Goal: Entertainment & Leisure: Consume media (video, audio)

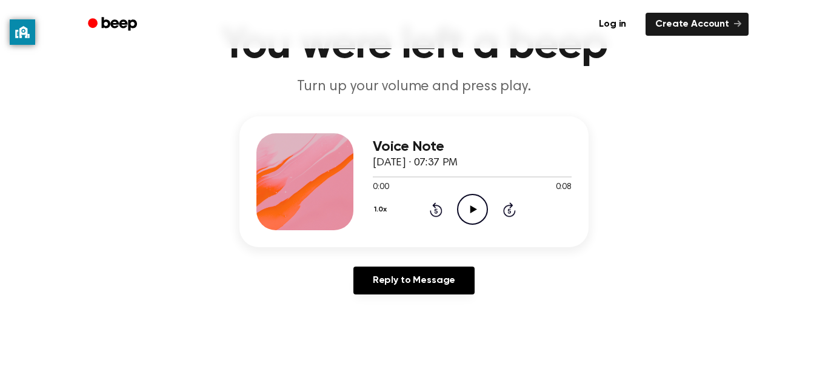
click at [478, 204] on icon "Play Audio" at bounding box center [472, 209] width 31 height 31
click at [437, 214] on icon "Rewind 5 seconds" at bounding box center [435, 210] width 13 height 16
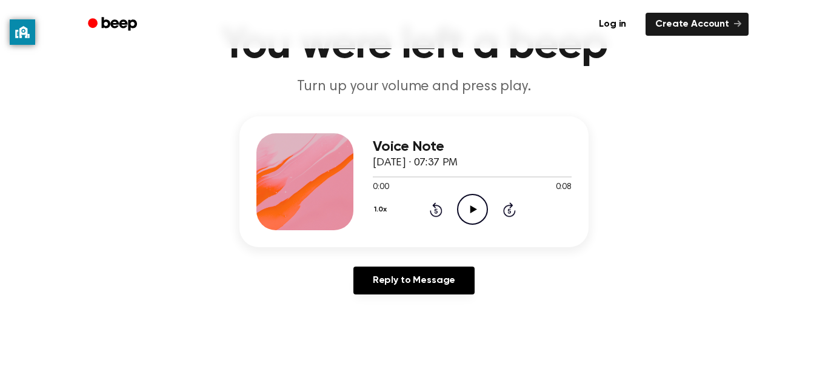
click at [484, 214] on icon "Play Audio" at bounding box center [472, 209] width 31 height 31
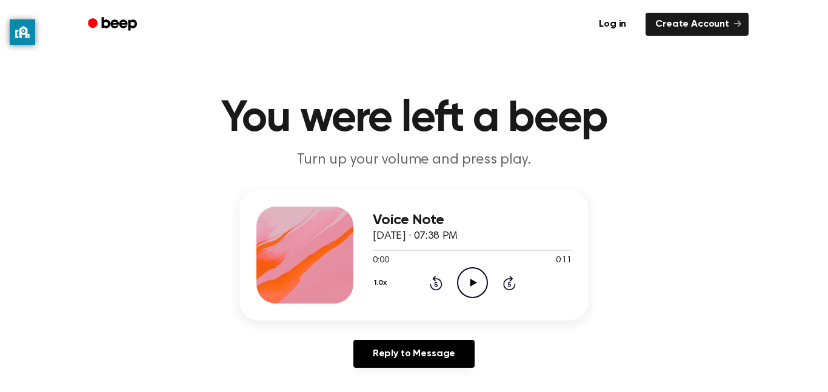
click at [474, 274] on icon "Play Audio" at bounding box center [472, 282] width 31 height 31
click at [434, 282] on icon at bounding box center [435, 284] width 3 height 5
click at [469, 283] on icon "Play Audio" at bounding box center [472, 282] width 31 height 31
drag, startPoint x: 469, startPoint y: 283, endPoint x: 470, endPoint y: 289, distance: 6.1
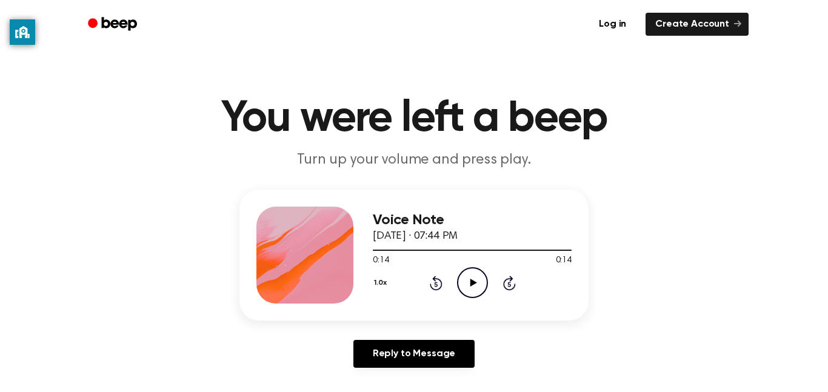
click at [470, 289] on icon "Play Audio" at bounding box center [472, 282] width 31 height 31
click at [469, 294] on icon "Play Audio" at bounding box center [472, 282] width 31 height 31
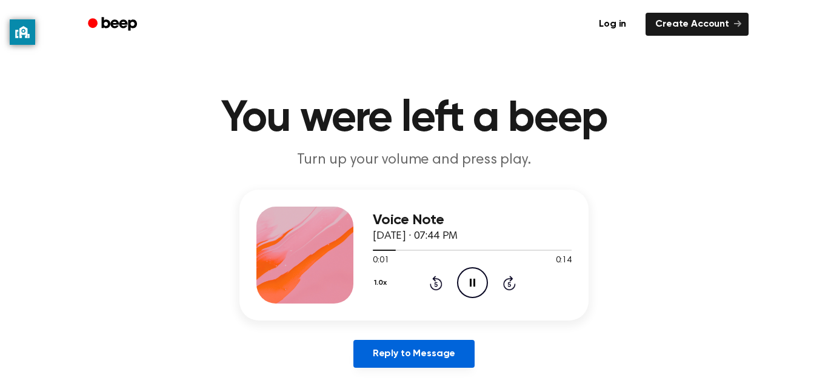
click at [408, 366] on link "Reply to Message" at bounding box center [413, 354] width 121 height 28
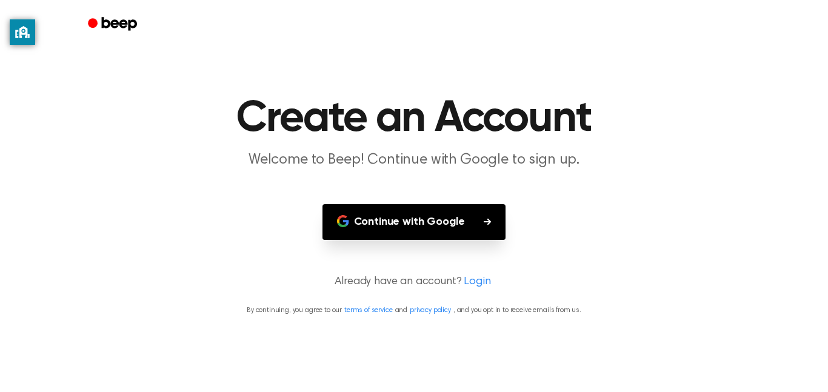
click at [411, 231] on button "Continue with Google" at bounding box center [414, 222] width 184 height 36
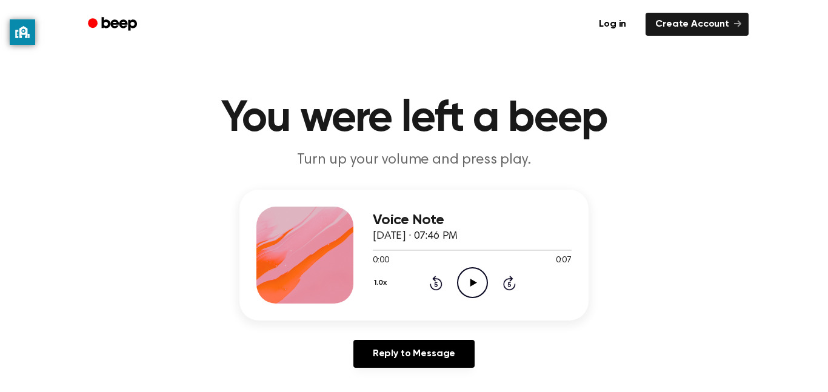
click at [474, 277] on icon "Play Audio" at bounding box center [472, 282] width 31 height 31
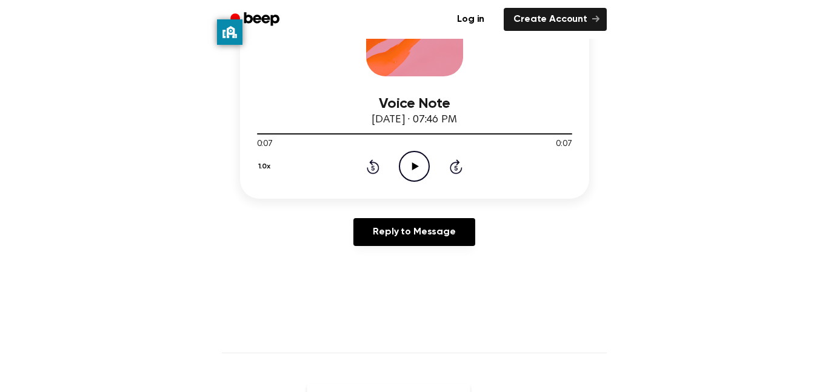
scroll to position [260, 0]
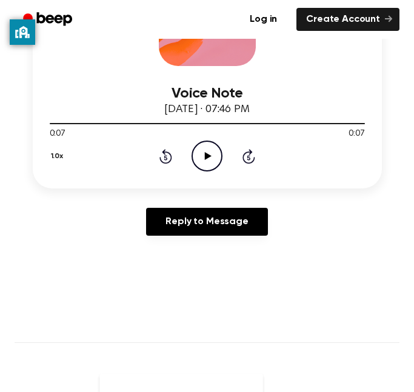
click at [204, 149] on icon "Play Audio" at bounding box center [206, 156] width 31 height 31
click at [205, 158] on icon at bounding box center [208, 156] width 7 height 8
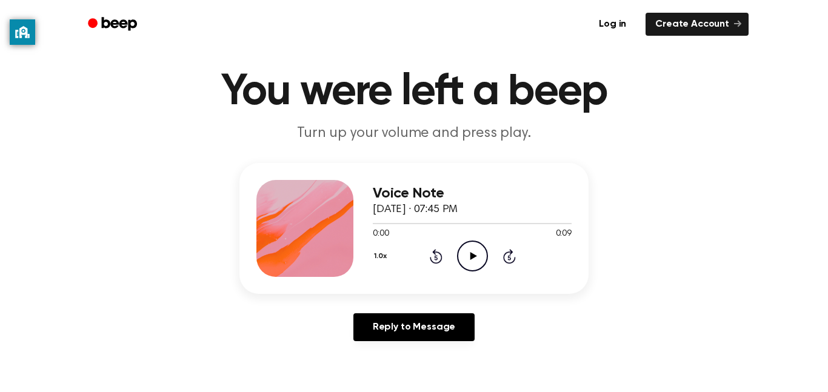
scroll to position [27, 0]
click at [468, 263] on icon "Play Audio" at bounding box center [472, 255] width 31 height 31
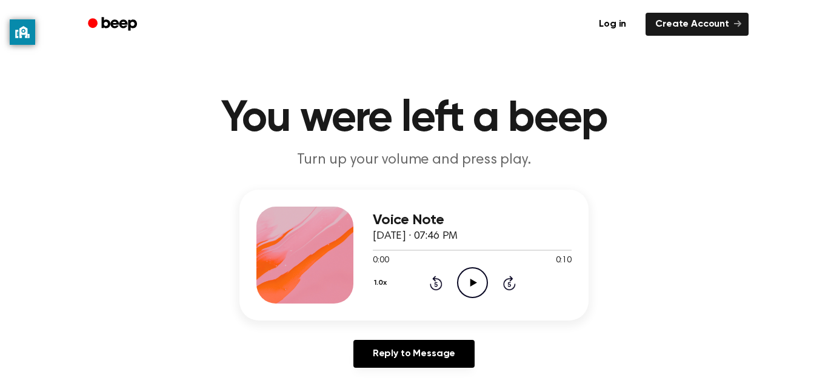
click at [466, 283] on icon "Play Audio" at bounding box center [472, 282] width 31 height 31
click at [480, 294] on icon "Play Audio" at bounding box center [472, 282] width 31 height 31
click at [308, 210] on div at bounding box center [304, 255] width 97 height 97
click at [482, 267] on icon "Play Audio" at bounding box center [472, 282] width 31 height 31
click at [480, 291] on icon "Play Audio" at bounding box center [472, 282] width 31 height 31
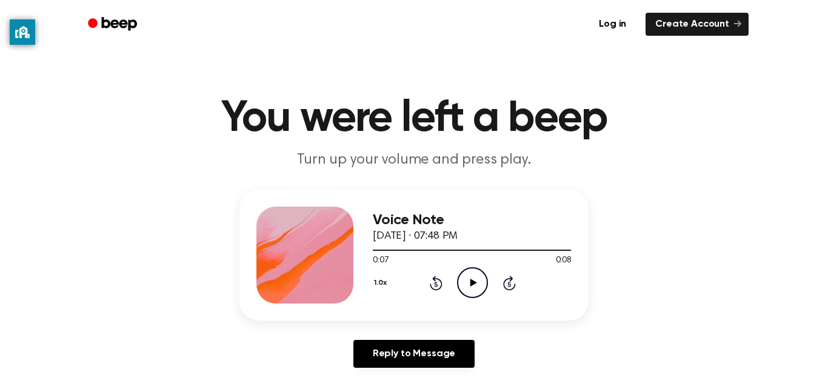
click at [475, 277] on icon "Play Audio" at bounding box center [472, 282] width 31 height 31
click at [466, 286] on icon "Play Audio" at bounding box center [472, 282] width 31 height 31
click at [474, 297] on icon "Play Audio" at bounding box center [472, 282] width 31 height 31
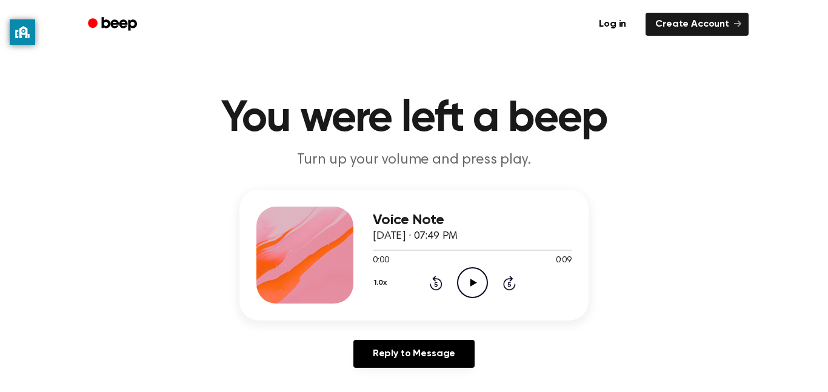
click at [467, 283] on icon "Play Audio" at bounding box center [472, 282] width 31 height 31
click at [466, 284] on icon "Play Audio" at bounding box center [472, 282] width 31 height 31
click at [480, 280] on icon "Pause Audio" at bounding box center [472, 282] width 31 height 31
click at [482, 285] on icon "Play Audio" at bounding box center [472, 282] width 31 height 31
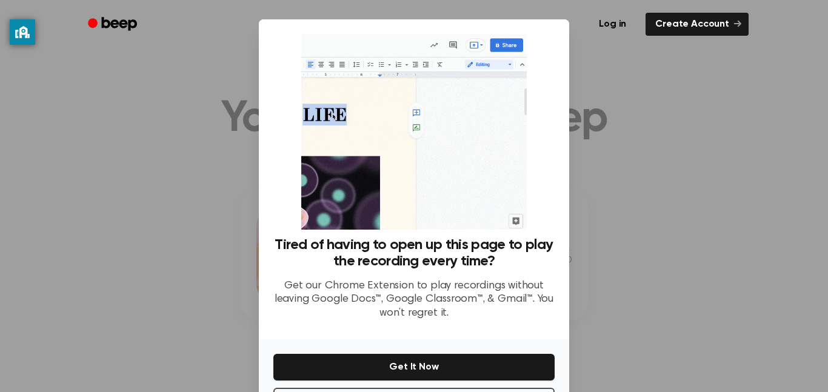
click at [683, 225] on div at bounding box center [414, 196] width 828 height 392
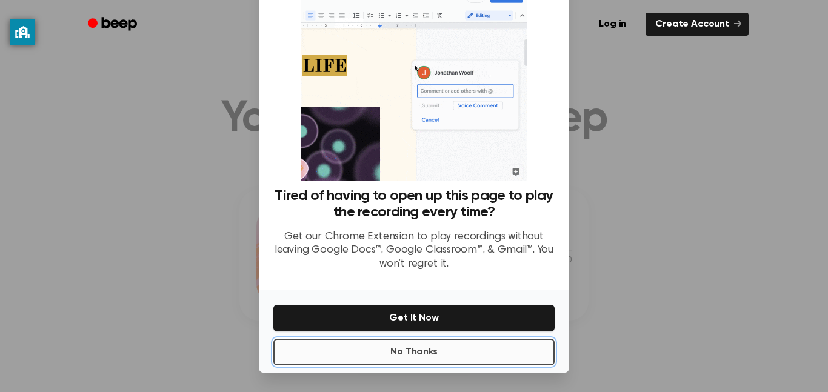
click at [457, 353] on button "No Thanks" at bounding box center [413, 352] width 281 height 27
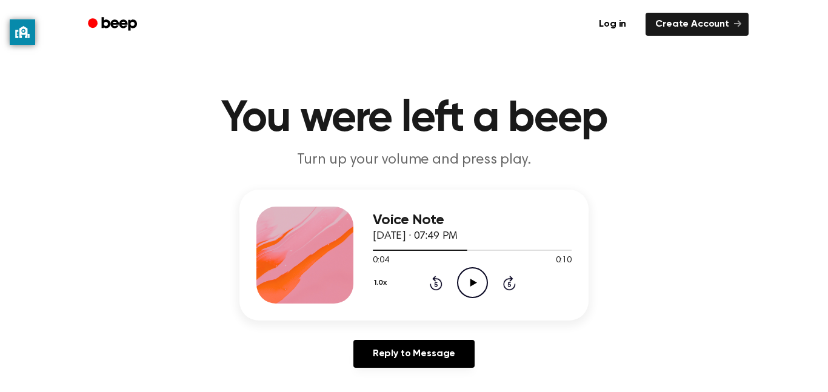
click at [440, 288] on icon "Rewind 5 seconds" at bounding box center [435, 283] width 13 height 16
click at [463, 283] on icon "Play Audio" at bounding box center [472, 282] width 31 height 31
click at [471, 281] on icon at bounding box center [473, 283] width 7 height 8
click at [383, 285] on button "1.0x" at bounding box center [382, 283] width 18 height 21
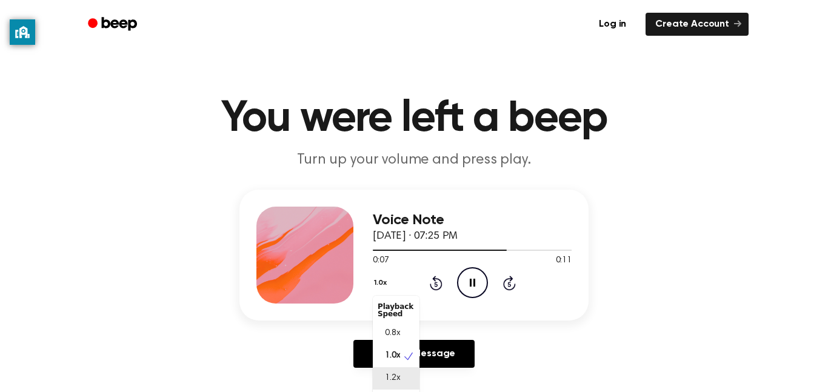
click at [405, 379] on div "1.2x" at bounding box center [396, 378] width 47 height 22
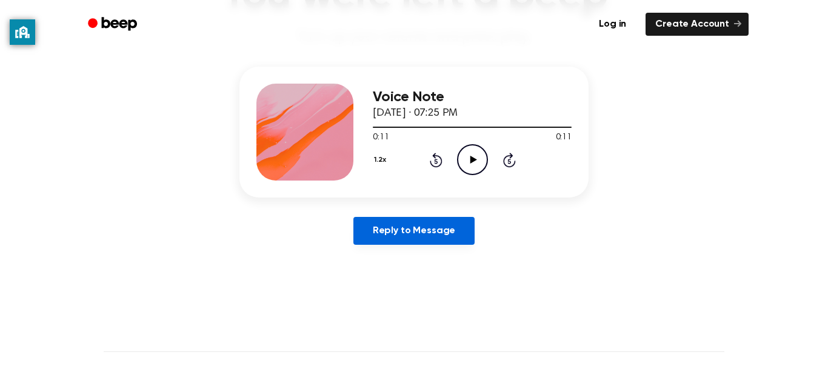
scroll to position [114, 0]
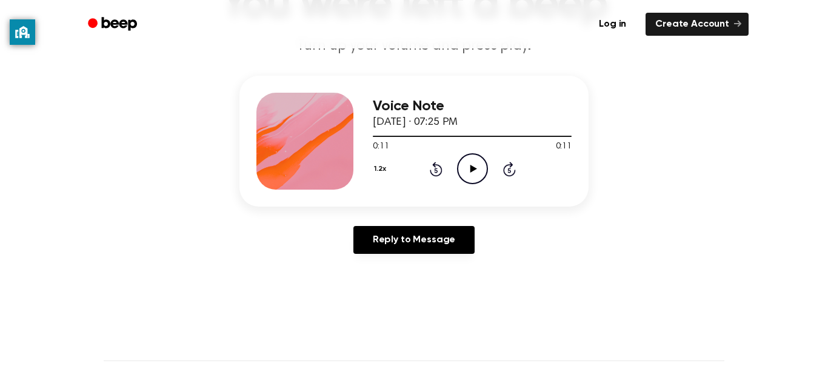
click at [381, 165] on button "1.2x" at bounding box center [382, 169] width 18 height 21
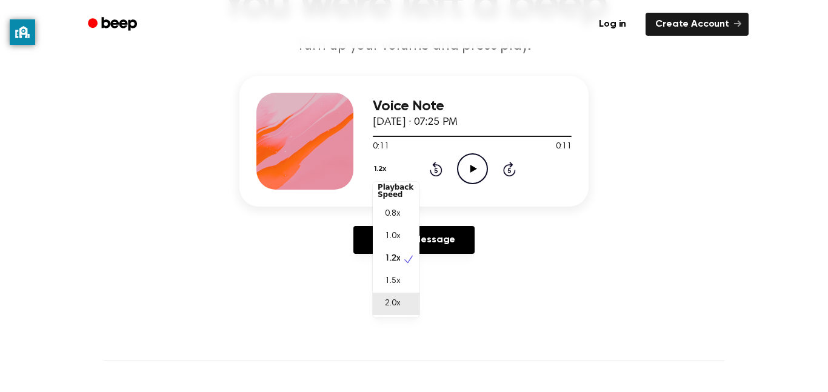
click at [388, 300] on span "2.0x" at bounding box center [392, 303] width 15 height 13
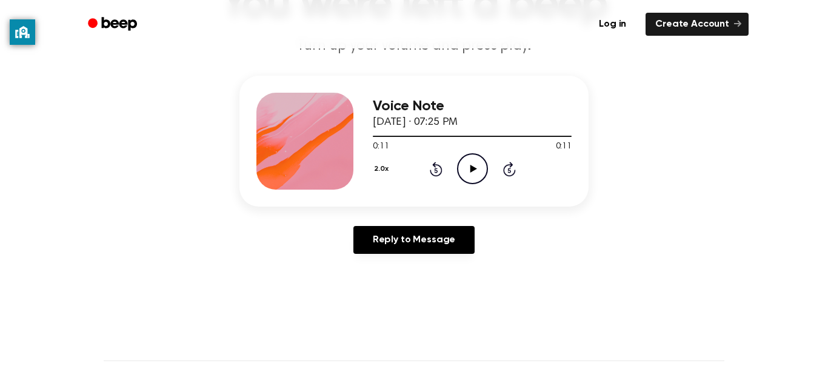
click at [476, 164] on icon "Play Audio" at bounding box center [472, 168] width 31 height 31
click at [388, 166] on button "2.0x" at bounding box center [383, 169] width 20 height 21
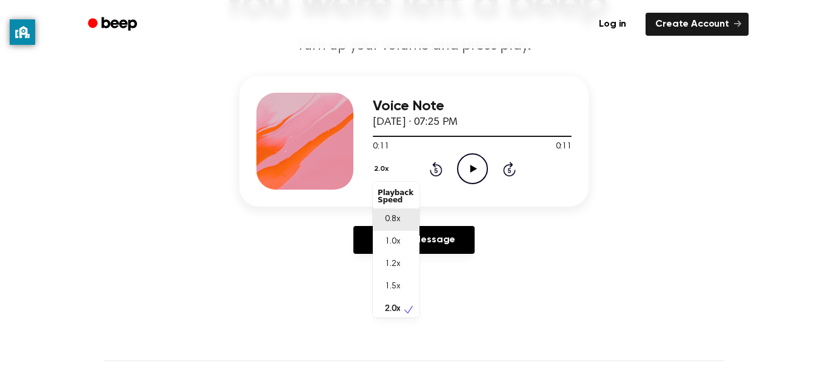
click at [403, 221] on div "0.8x" at bounding box center [396, 219] width 47 height 22
click at [458, 162] on circle at bounding box center [472, 169] width 30 height 30
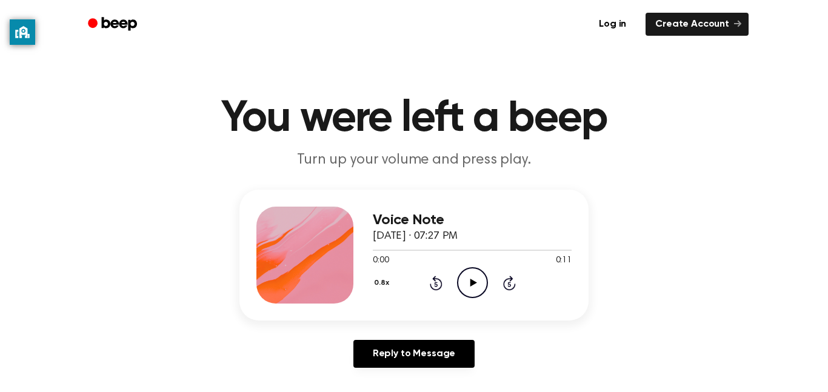
click at [463, 280] on icon "Play Audio" at bounding box center [472, 282] width 31 height 31
click at [462, 294] on circle at bounding box center [472, 283] width 30 height 30
click at [479, 285] on icon "Play Audio" at bounding box center [472, 282] width 31 height 31
click at [474, 281] on icon "Play Audio" at bounding box center [472, 282] width 31 height 31
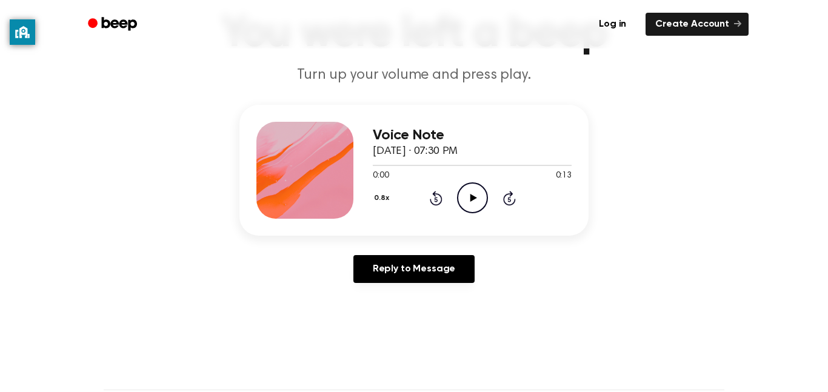
scroll to position [84, 0]
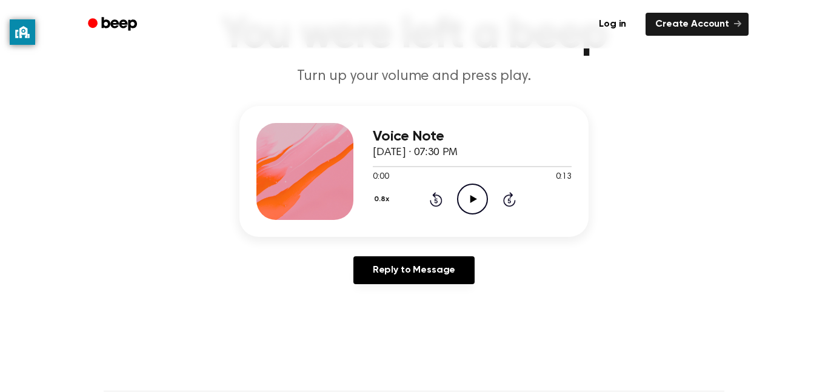
click at [485, 196] on circle at bounding box center [472, 199] width 30 height 30
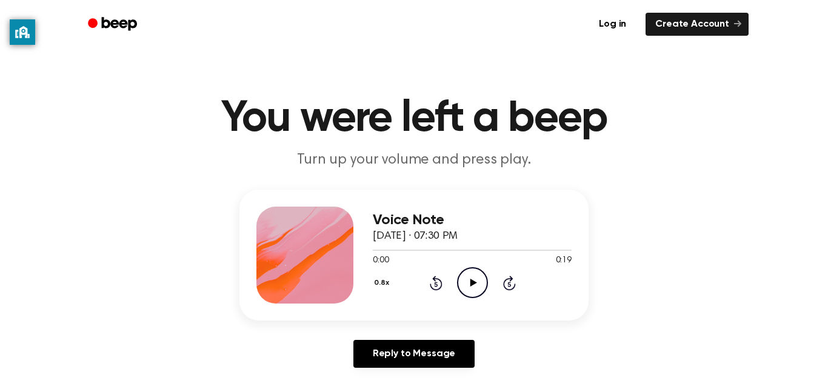
click at [465, 273] on icon "Play Audio" at bounding box center [472, 282] width 31 height 31
click at [440, 291] on div "0.8x Rewind 5 seconds Pause Audio Skip 5 seconds" at bounding box center [472, 282] width 199 height 31
click at [436, 276] on icon "Rewind 5 seconds" at bounding box center [435, 283] width 13 height 16
click at [439, 289] on icon at bounding box center [436, 283] width 13 height 15
click at [472, 288] on icon "Play Audio" at bounding box center [472, 282] width 31 height 31
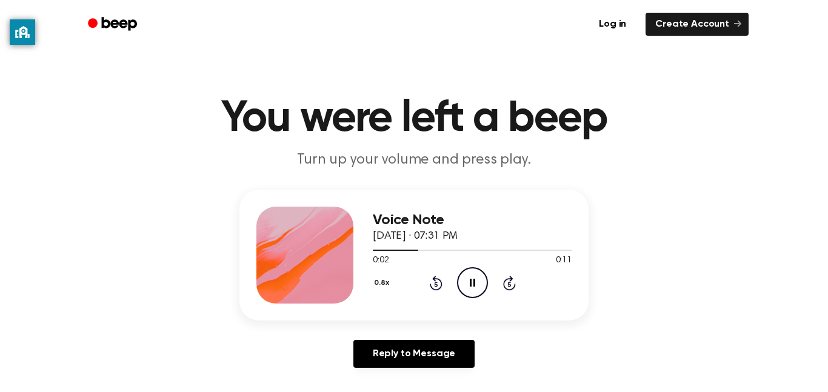
click at [382, 282] on button "0.8x" at bounding box center [383, 283] width 21 height 21
click at [396, 363] on div "1.0x" at bounding box center [396, 356] width 47 height 22
click at [376, 288] on button "1.0x" at bounding box center [382, 283] width 18 height 21
click at [399, 330] on span "0.8x" at bounding box center [392, 333] width 15 height 13
click at [431, 290] on icon "Rewind 5 seconds" at bounding box center [435, 283] width 13 height 16
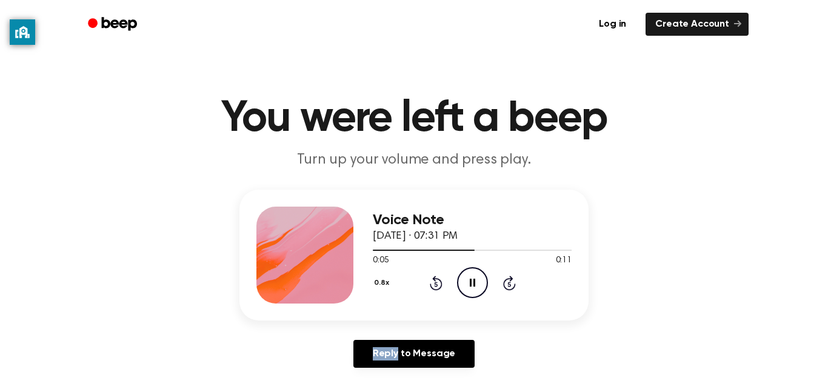
click at [431, 290] on icon "Rewind 5 seconds" at bounding box center [435, 283] width 13 height 16
click at [476, 278] on icon "Play Audio" at bounding box center [472, 282] width 31 height 31
click at [472, 283] on icon at bounding box center [473, 283] width 7 height 8
